Goal: Communication & Community: Ask a question

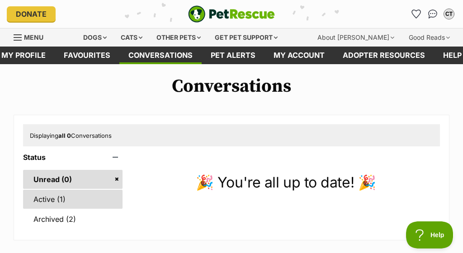
click at [47, 196] on link "Active (1)" at bounding box center [73, 199] width 100 height 19
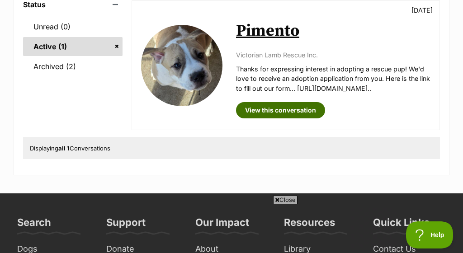
click at [300, 117] on link "View this conversation" at bounding box center [280, 110] width 89 height 16
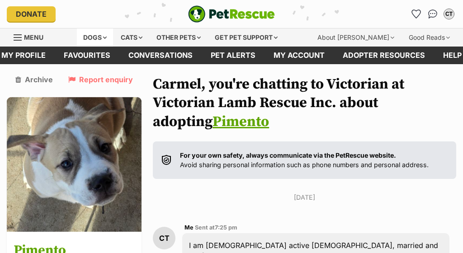
click at [105, 37] on div "Dogs" at bounding box center [95, 38] width 36 height 18
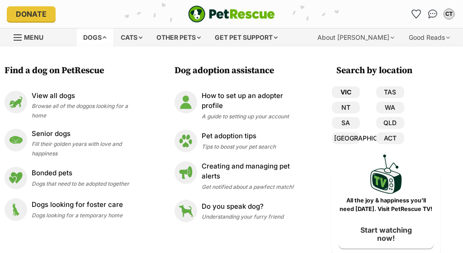
click at [346, 90] on link "VIC" at bounding box center [346, 92] width 28 height 12
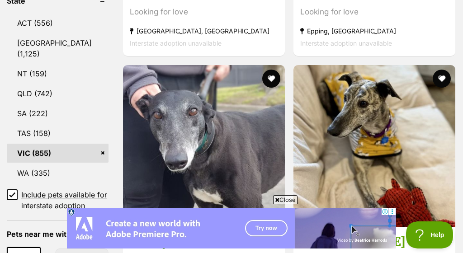
scroll to position [539, 0]
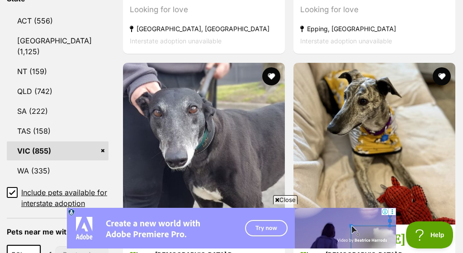
click at [13, 190] on icon at bounding box center [12, 193] width 6 height 6
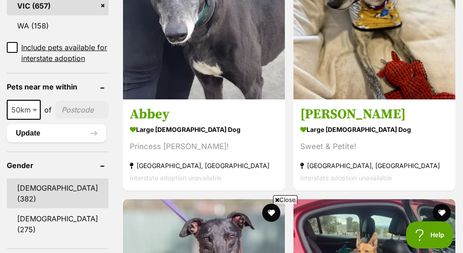
click at [38, 202] on link "Male (382)" at bounding box center [58, 194] width 102 height 30
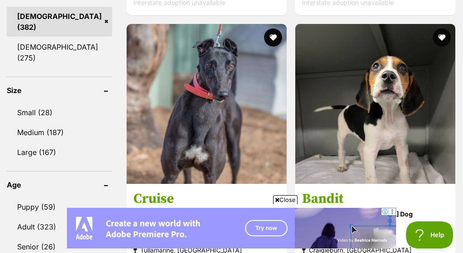
scroll to position [833, 0]
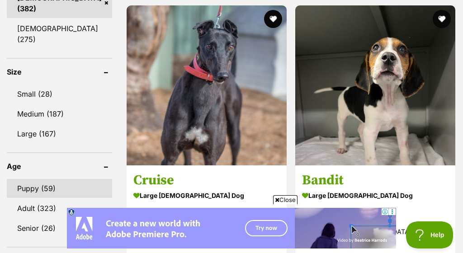
click at [22, 187] on link "Puppy (59)" at bounding box center [59, 188] width 105 height 19
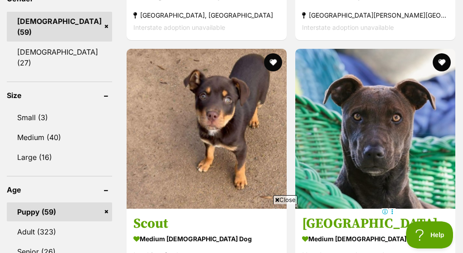
scroll to position [812, 0]
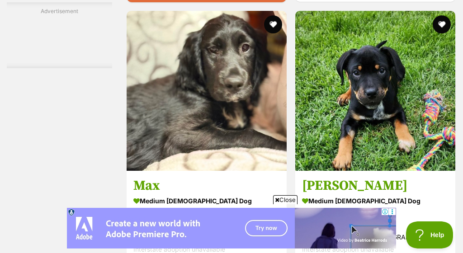
scroll to position [1991, 0]
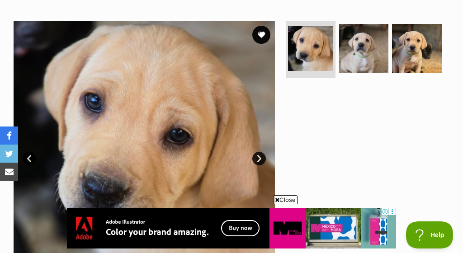
click at [261, 152] on link "Next" at bounding box center [260, 159] width 14 height 14
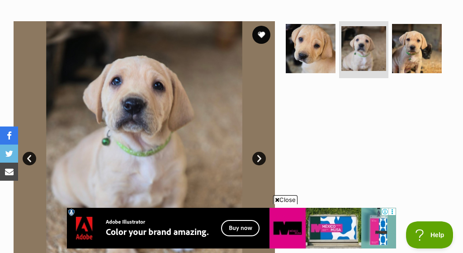
click at [260, 152] on link "Next" at bounding box center [260, 159] width 14 height 14
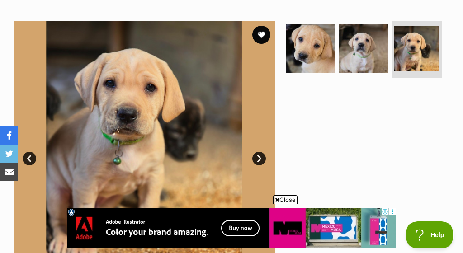
click at [260, 152] on link "Next" at bounding box center [260, 159] width 14 height 14
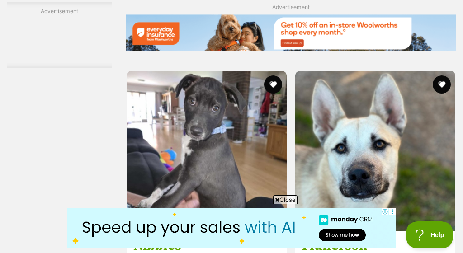
scroll to position [2006, 0]
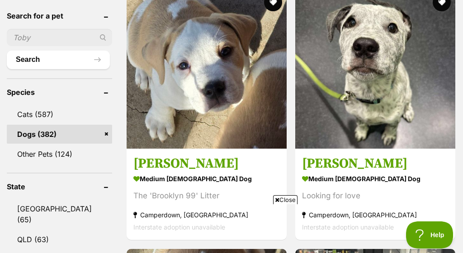
scroll to position [354, 0]
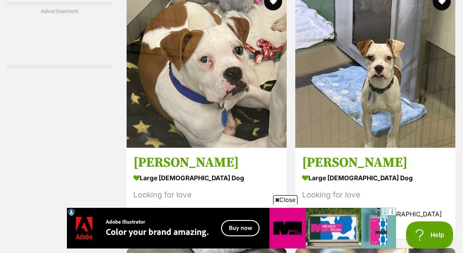
scroll to position [2087, 0]
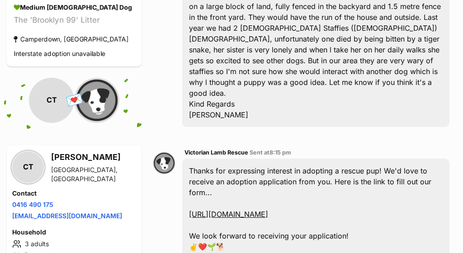
scroll to position [330, 0]
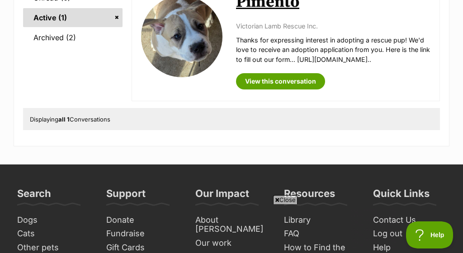
scroll to position [183, 0]
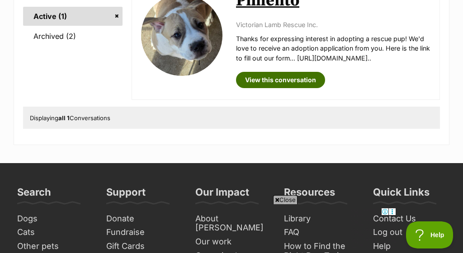
click at [301, 88] on link "View this conversation" at bounding box center [280, 80] width 89 height 16
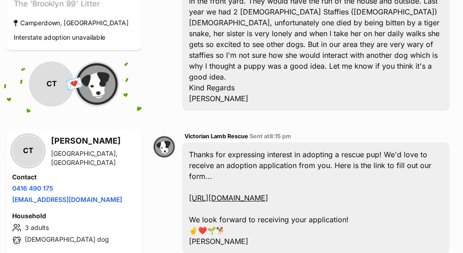
scroll to position [330, 0]
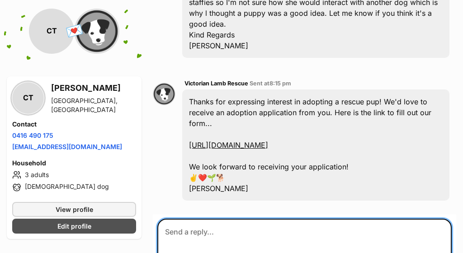
click at [231, 227] on textarea at bounding box center [305, 246] width 295 height 54
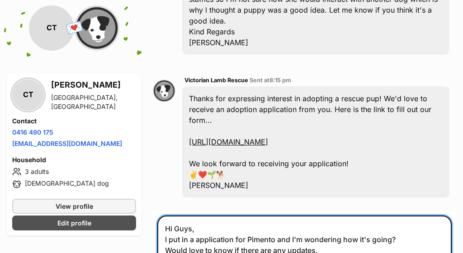
scroll to position [344, 0]
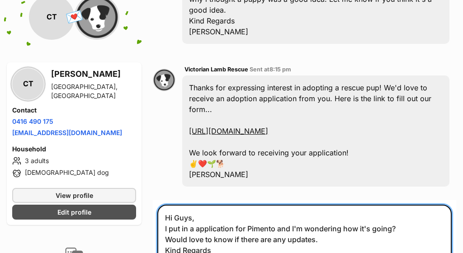
click at [253, 248] on textarea "Hi Guys, I put in a application for Pimento and I'm wondering how it's going? W…" at bounding box center [305, 240] width 295 height 70
type textarea "Hi Guys, I put in a application for Pimento and I'm wondering how it's going? W…"
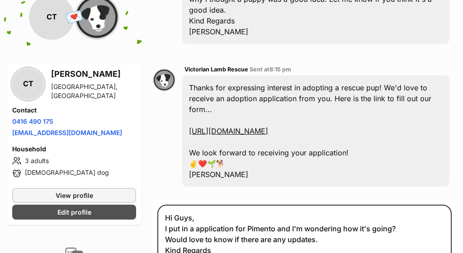
click at [449, 185] on section "Carmel, you're chatting to Victorian at Victorian Lamb Rescue Inc. about adopti…" at bounding box center [305, 32] width 304 height 602
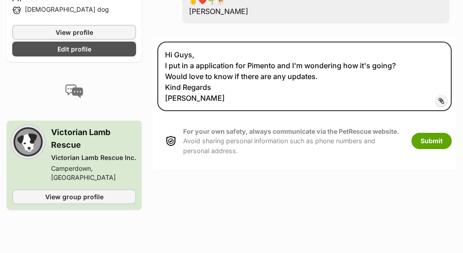
scroll to position [521, 0]
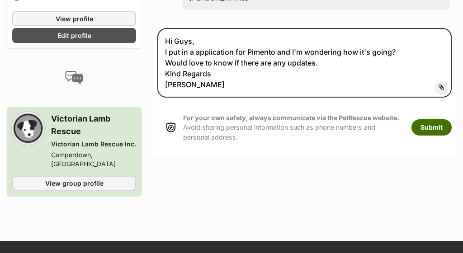
click at [425, 119] on button "Submit" at bounding box center [432, 127] width 40 height 16
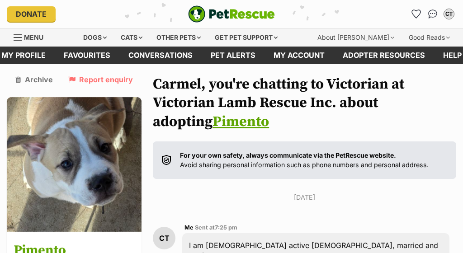
scroll to position [15, 0]
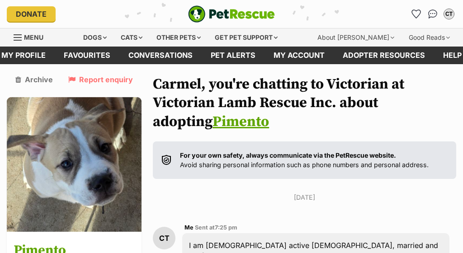
scroll to position [0, 0]
click at [451, 15] on div "CT" at bounding box center [450, 14] width 12 height 12
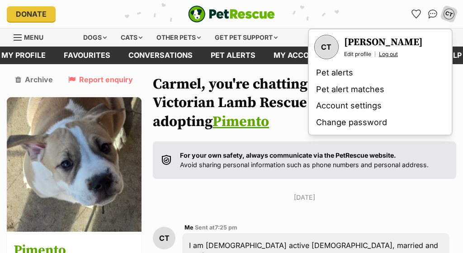
click at [387, 54] on link "Log out" at bounding box center [388, 54] width 19 height 7
